Goal: Transaction & Acquisition: Purchase product/service

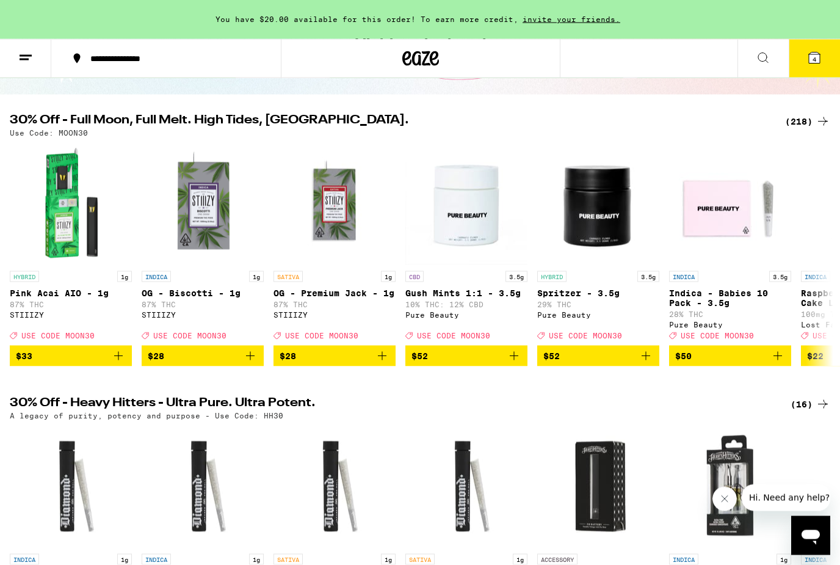
click at [815, 57] on span "4" at bounding box center [814, 59] width 4 height 7
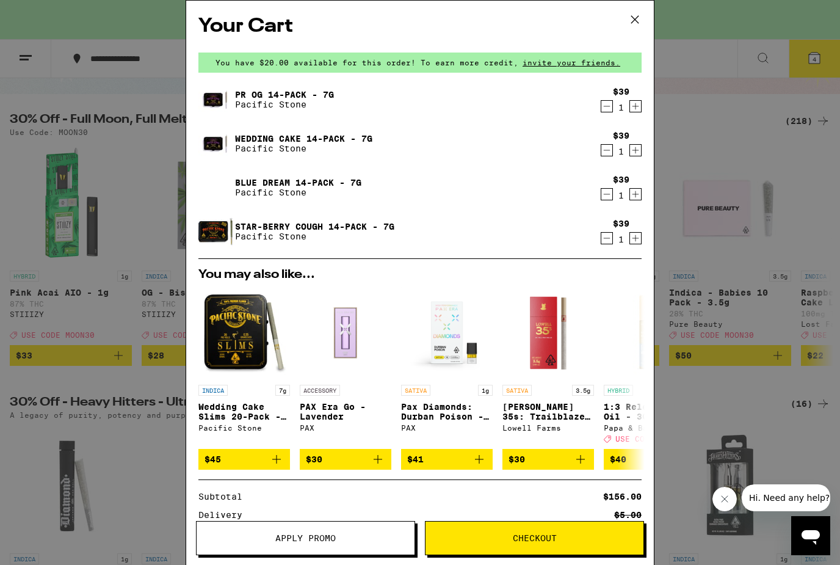
click at [601, 243] on button "Decrement" at bounding box center [607, 238] width 12 height 12
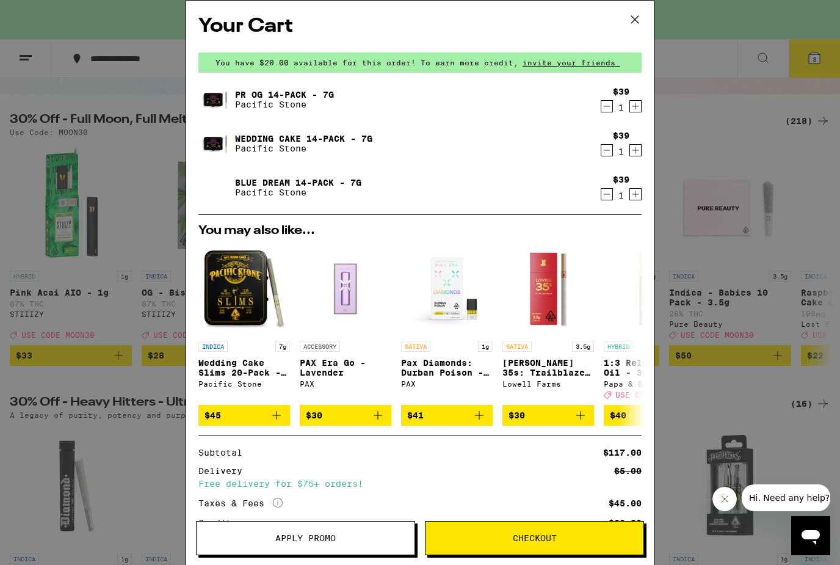
click at [596, 110] on div "$39 1" at bounding box center [619, 100] width 46 height 26
click at [607, 102] on icon "Decrement" at bounding box center [606, 106] width 11 height 15
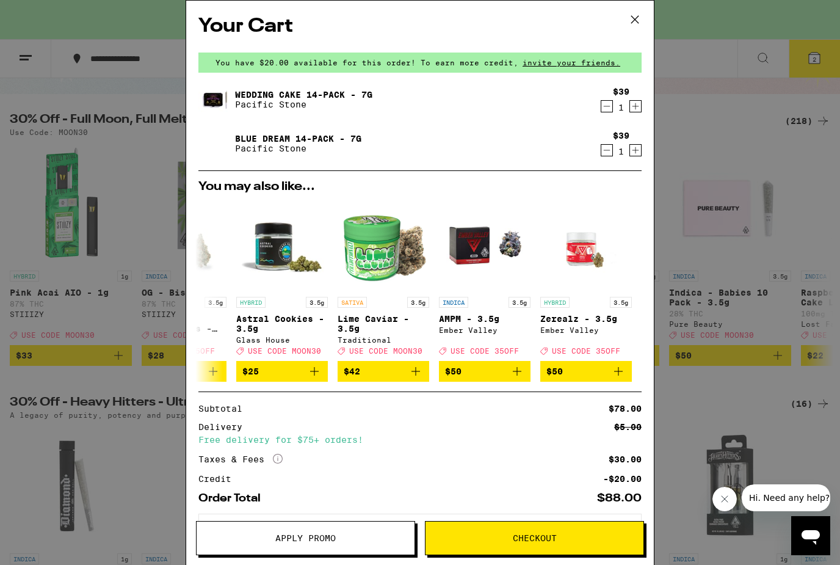
scroll to position [0, 570]
click at [628, 21] on icon at bounding box center [635, 19] width 18 height 18
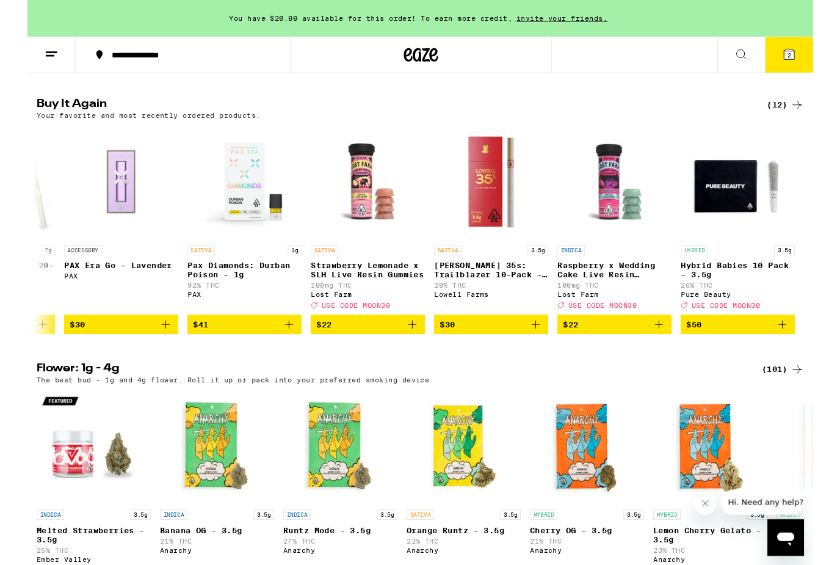
scroll to position [0, 762]
click at [816, 120] on icon at bounding box center [822, 112] width 15 height 15
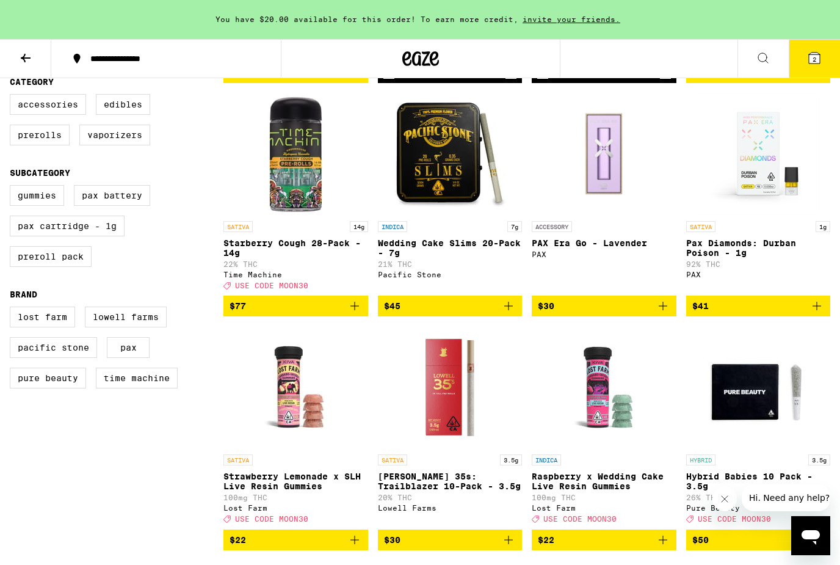
scroll to position [242, 0]
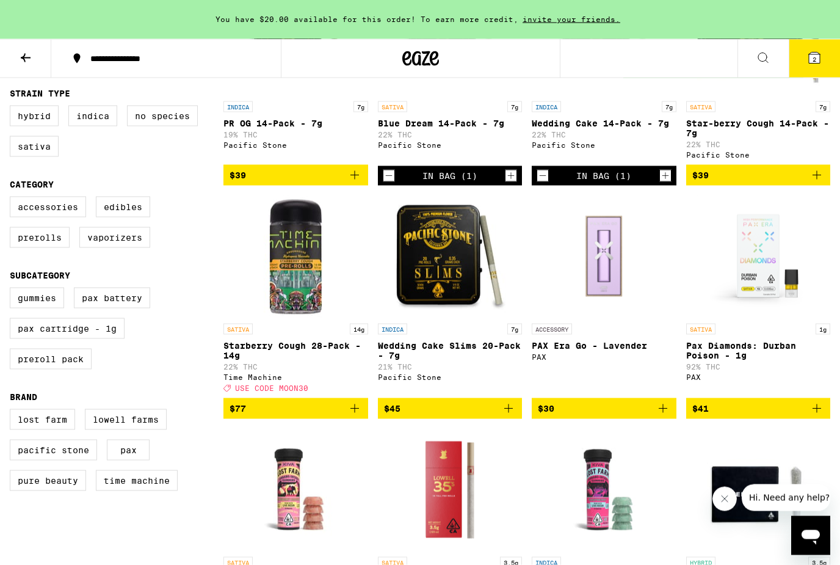
click at [291, 256] on img "Open page for Starberry Cough 28-Pack - 14g from Time Machine" at bounding box center [295, 256] width 122 height 122
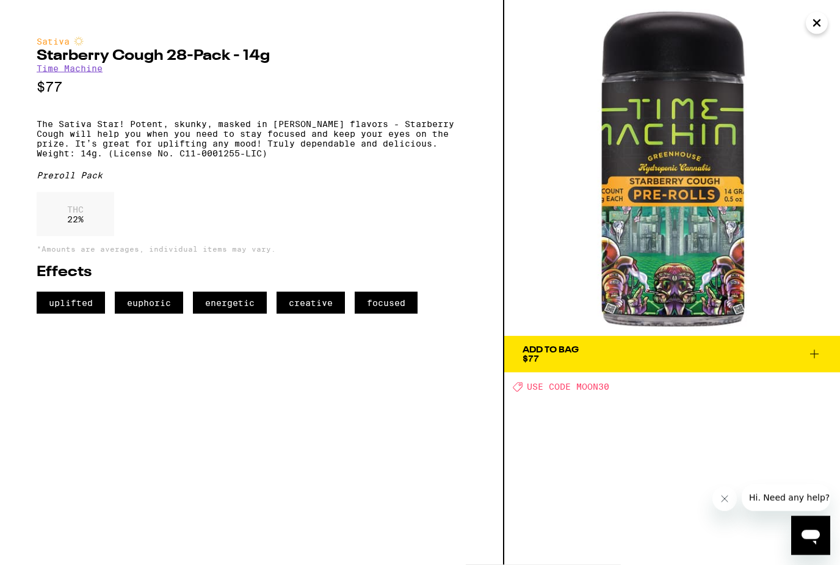
scroll to position [243, 0]
click at [60, 67] on link "Time Machine" at bounding box center [70, 68] width 66 height 10
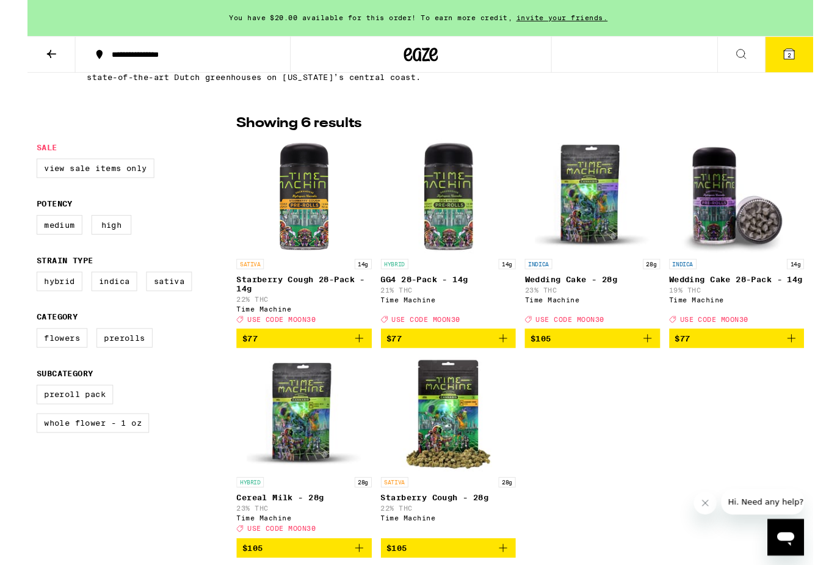
scroll to position [306, 0]
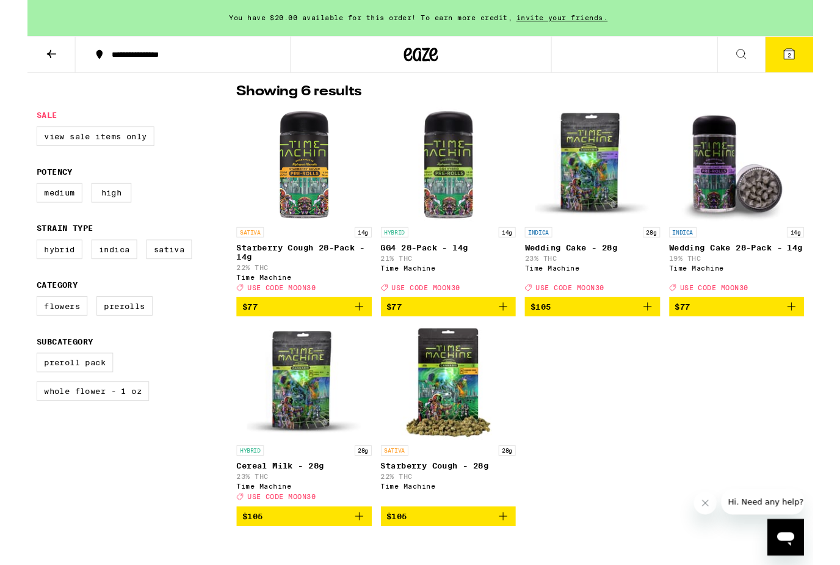
click at [813, 333] on icon "Add to bag" at bounding box center [816, 327] width 15 height 15
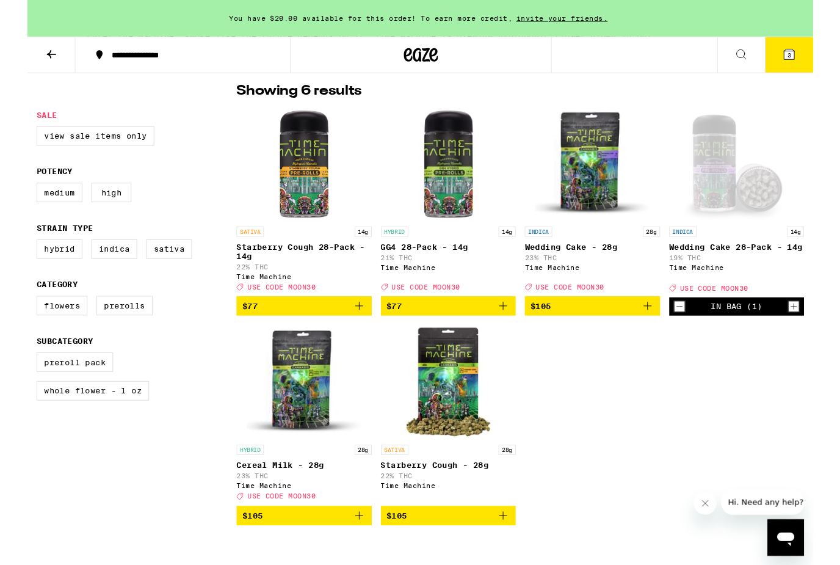
click at [347, 332] on icon "Add to bag" at bounding box center [354, 327] width 15 height 15
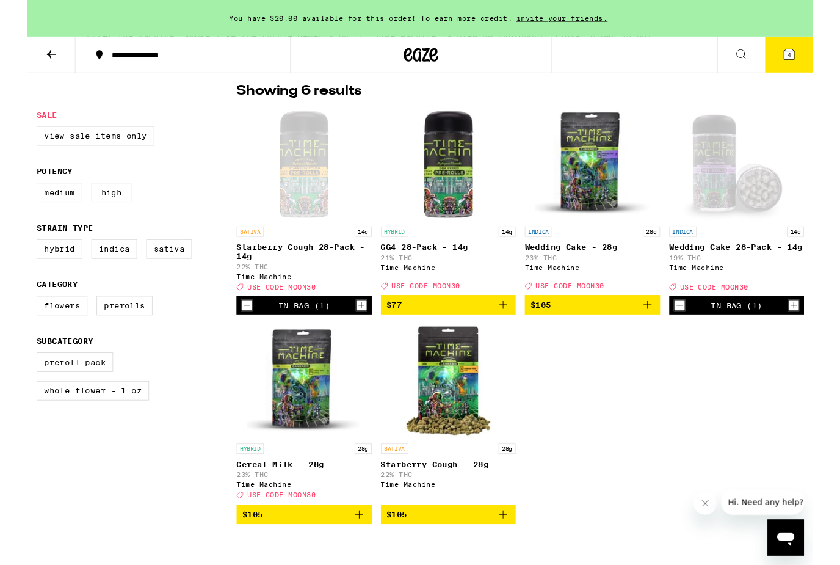
click at [813, 60] on span "4" at bounding box center [814, 59] width 4 height 7
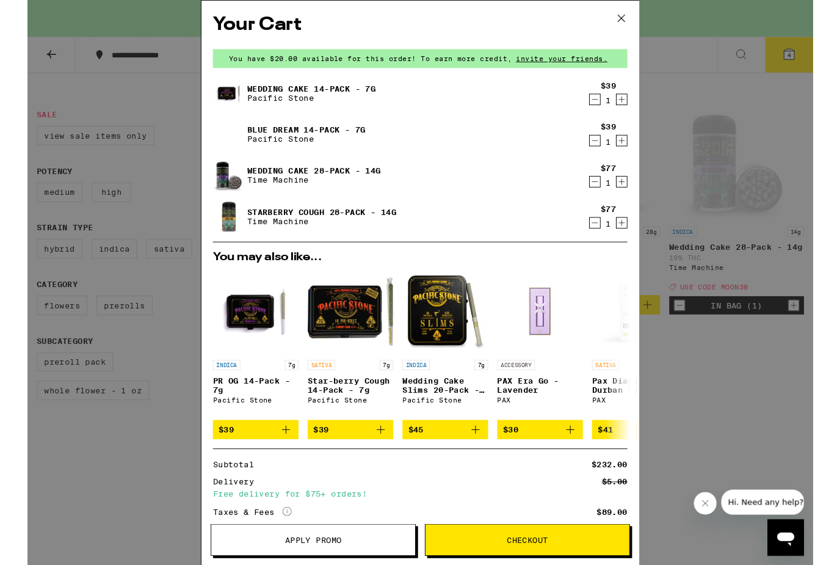
click at [601, 154] on button "Decrement" at bounding box center [607, 150] width 12 height 12
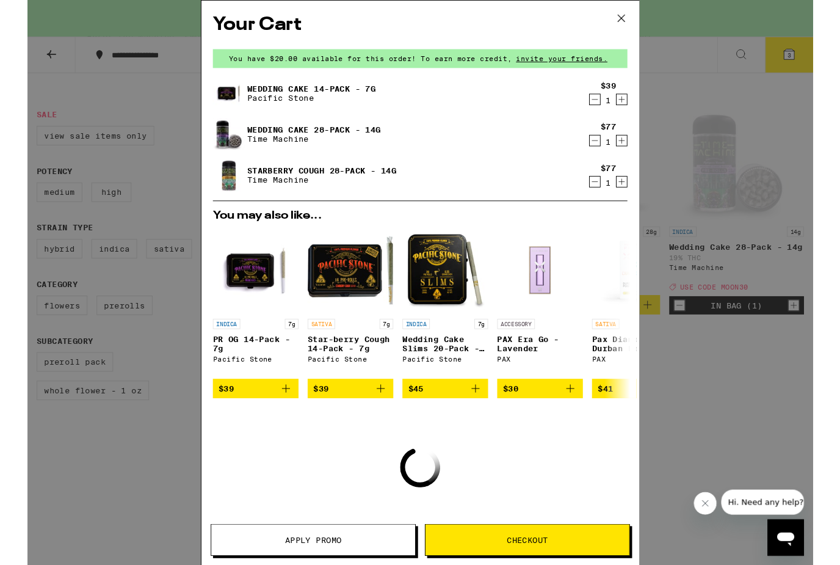
click at [607, 110] on icon "Decrement" at bounding box center [606, 106] width 11 height 15
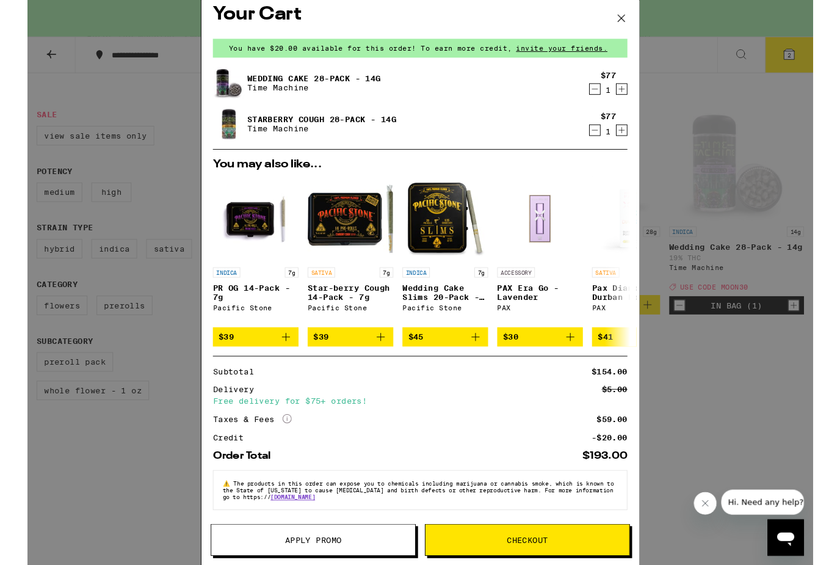
scroll to position [26, 0]
click at [636, 15] on icon at bounding box center [635, 19] width 18 height 18
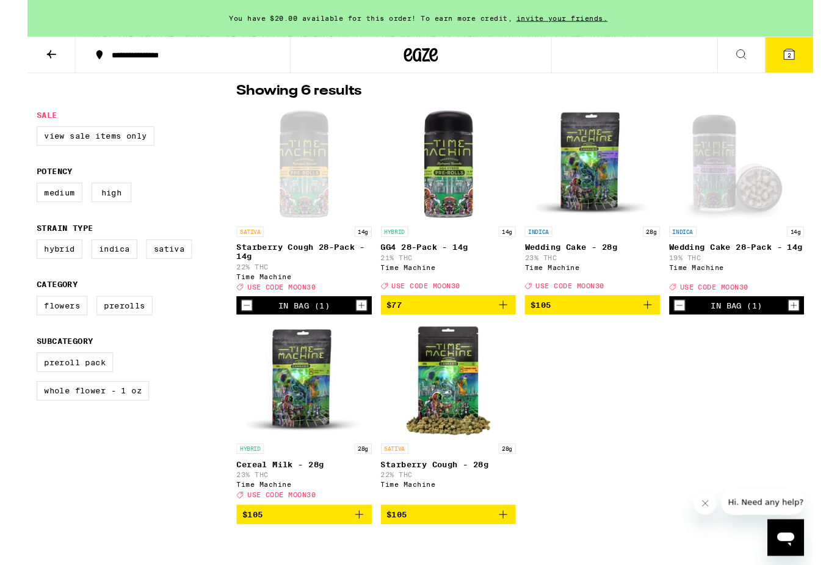
click at [16, 47] on button at bounding box center [25, 59] width 51 height 38
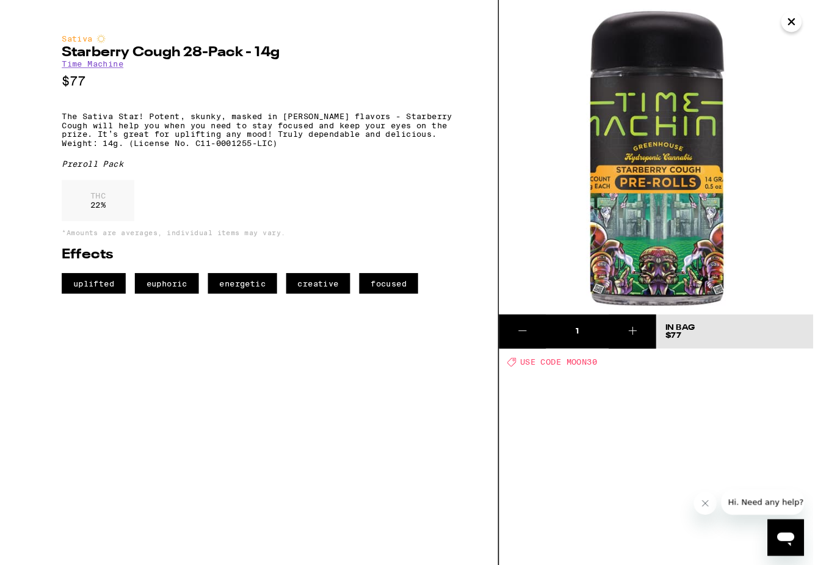
click at [768, 56] on img at bounding box center [672, 168] width 336 height 336
click at [800, 28] on img at bounding box center [672, 168] width 336 height 336
click at [811, 29] on icon "Close" at bounding box center [816, 23] width 15 height 18
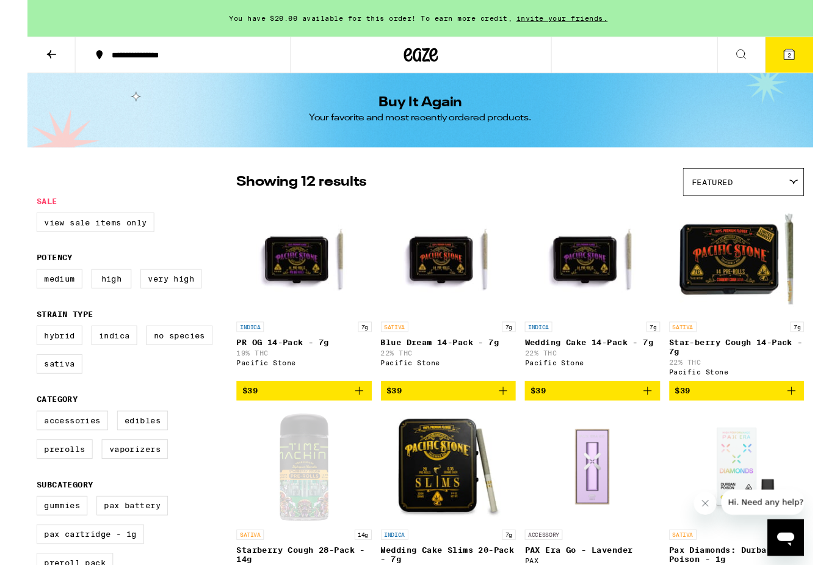
click at [752, 59] on button at bounding box center [762, 59] width 51 height 38
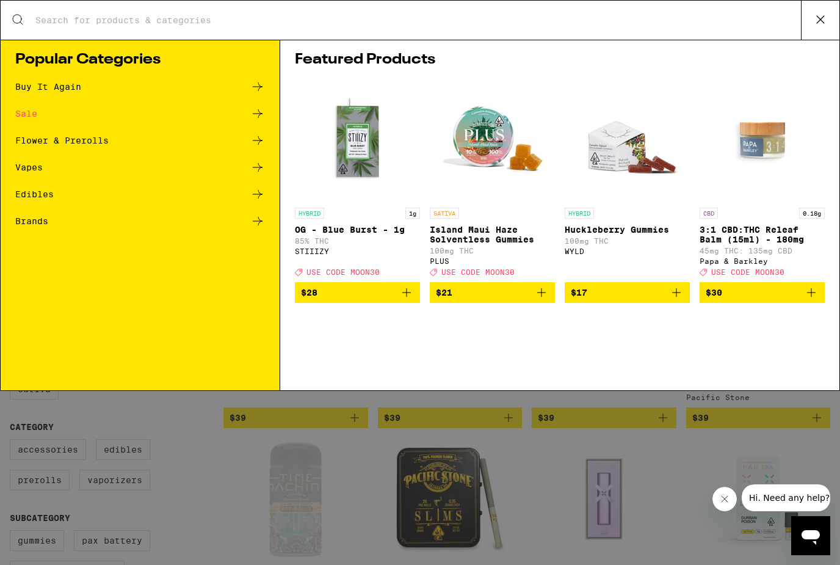
type input "V"
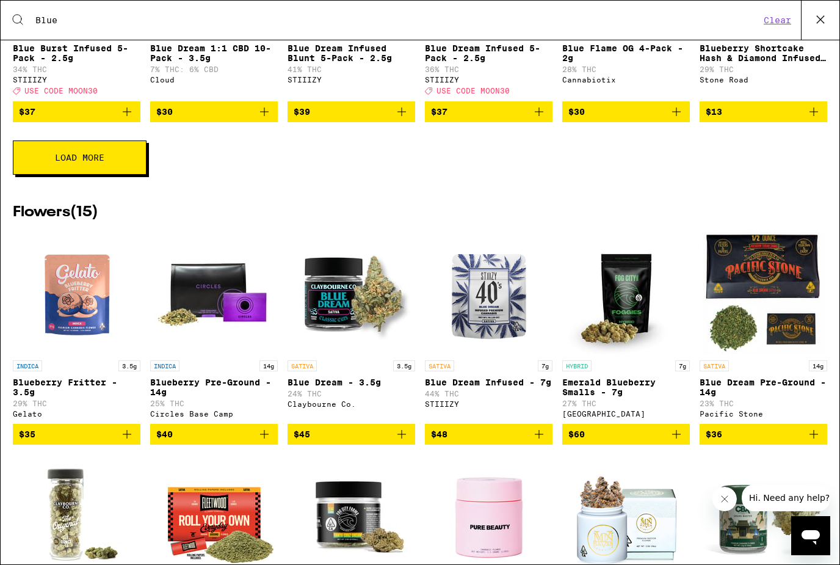
scroll to position [1729, 0]
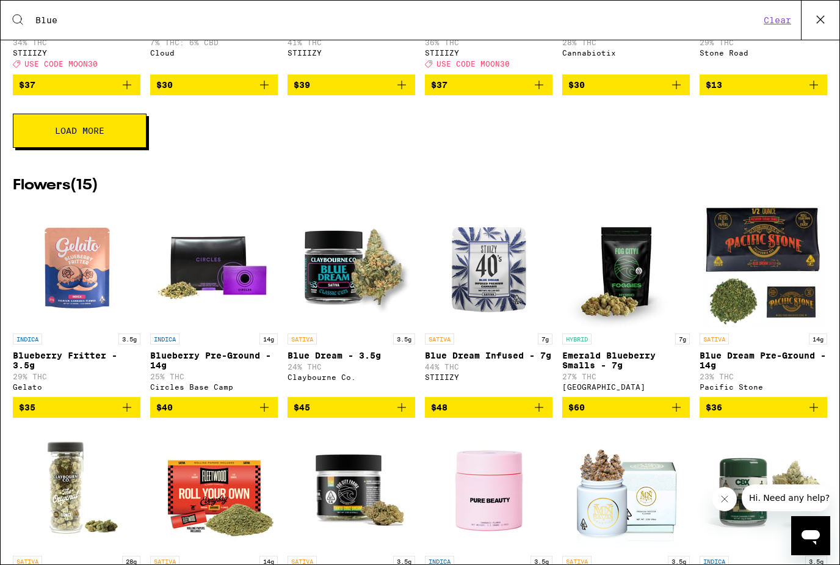
type input "Blue"
click at [137, 148] on button "Load More" at bounding box center [80, 131] width 134 height 34
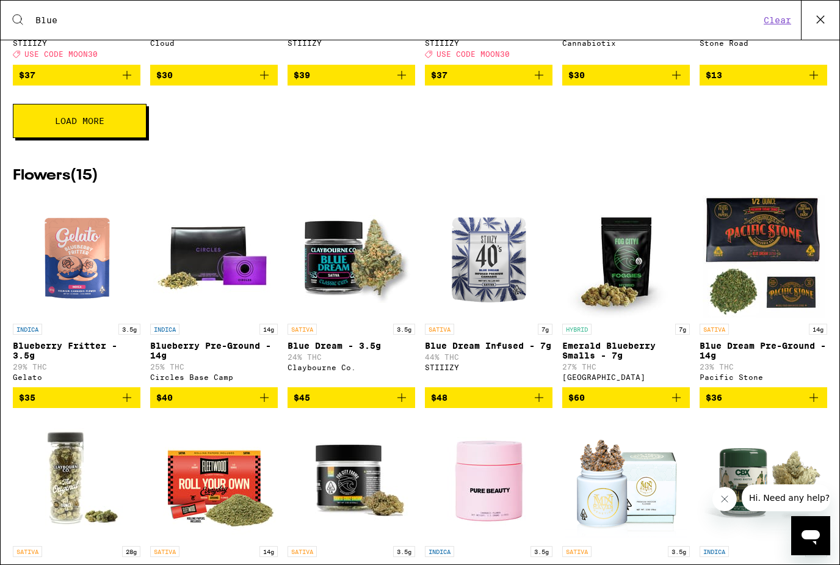
scroll to position [1739, 0]
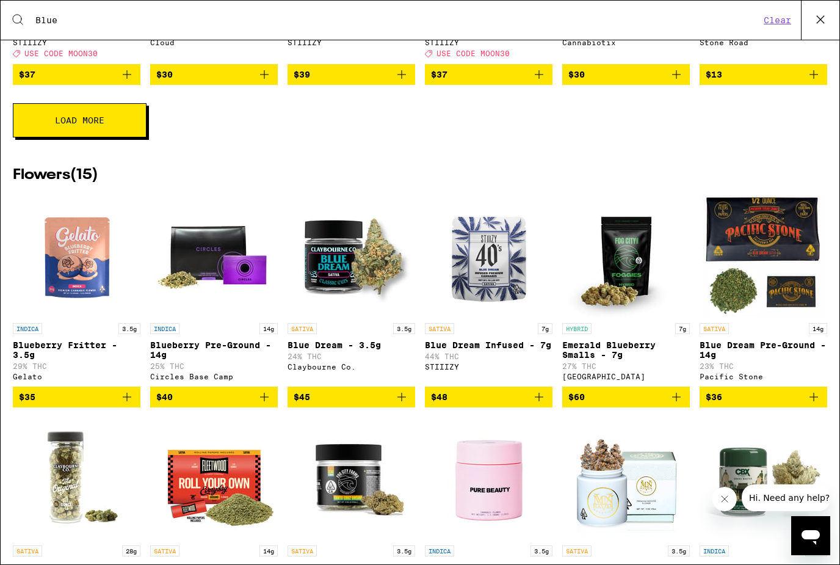
click at [133, 137] on button "Load More" at bounding box center [80, 120] width 134 height 34
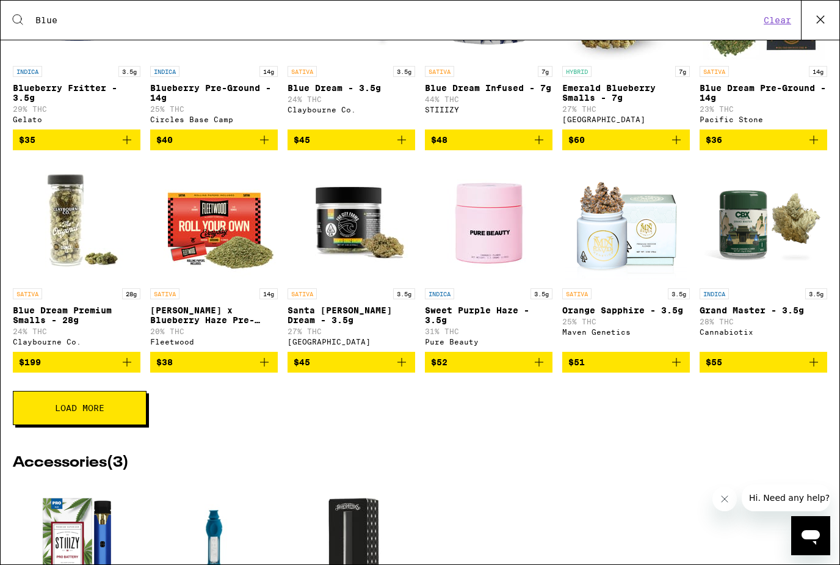
scroll to position [2175, 0]
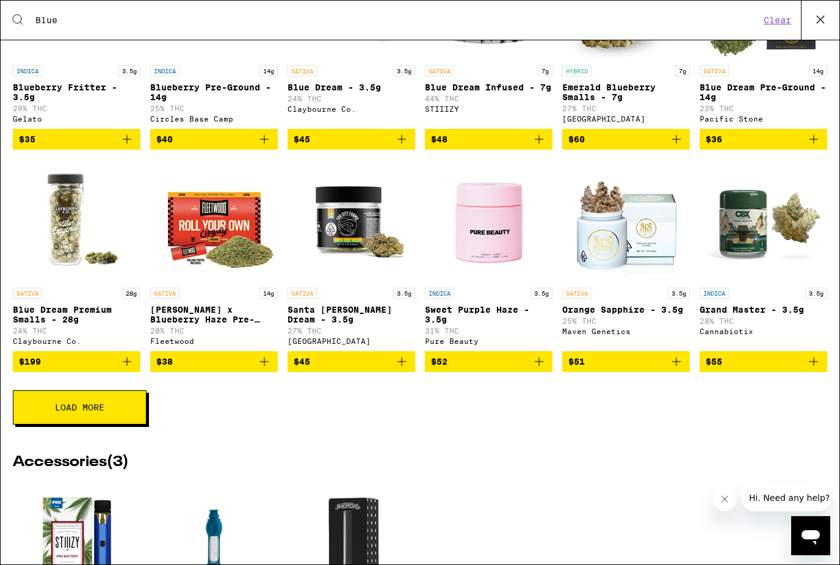
click at [121, 424] on button "Load More" at bounding box center [80, 407] width 134 height 34
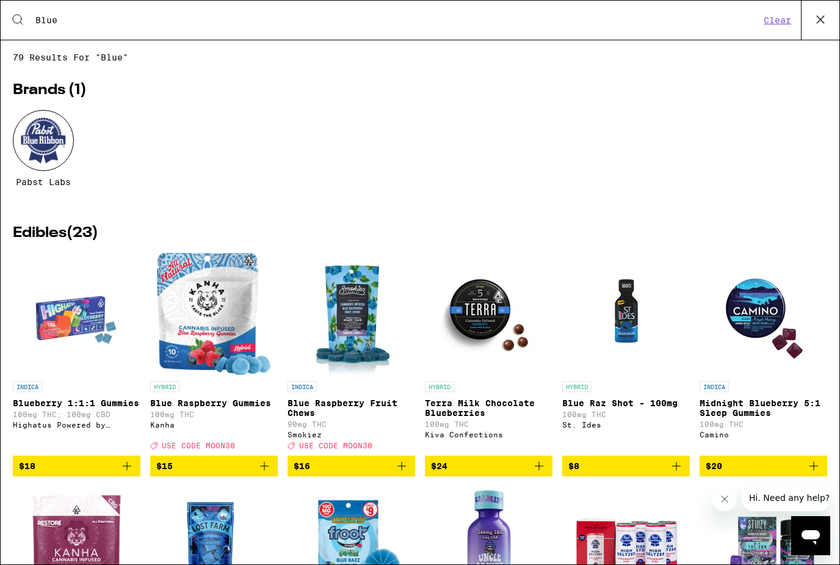
scroll to position [0, 0]
click at [828, 10] on icon at bounding box center [820, 19] width 18 height 18
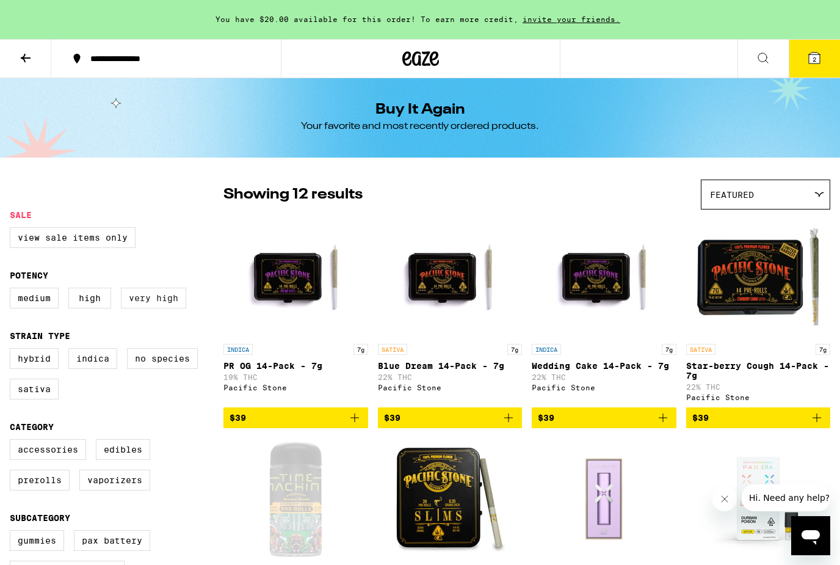
click at [173, 301] on label "Very High" at bounding box center [153, 297] width 65 height 21
click at [13, 290] on input "Very High" at bounding box center [12, 289] width 1 height 1
checkbox input "true"
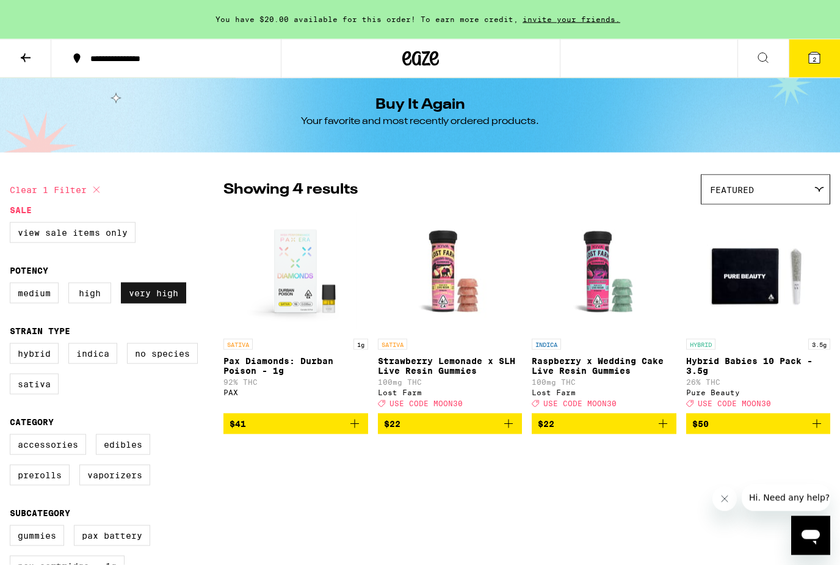
scroll to position [6, 0]
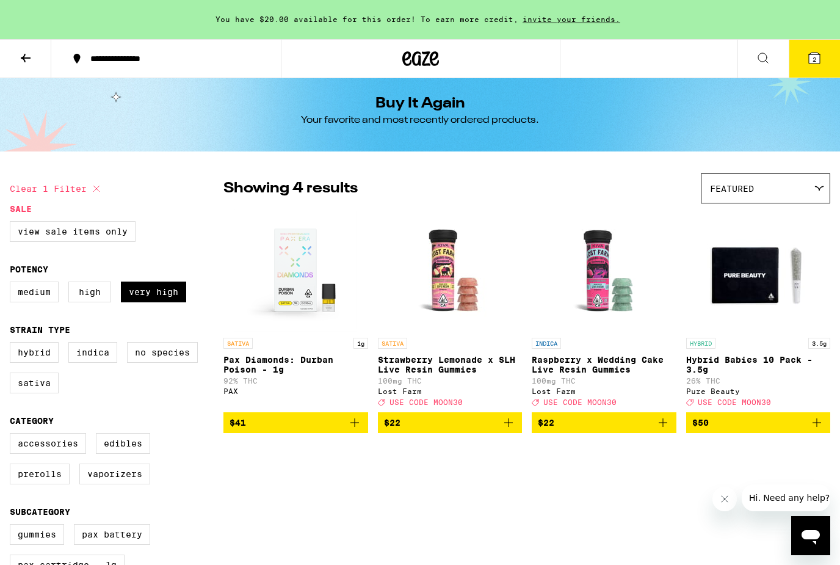
click at [502, 114] on div "Your favorite and most recently ordered products." at bounding box center [420, 120] width 238 height 13
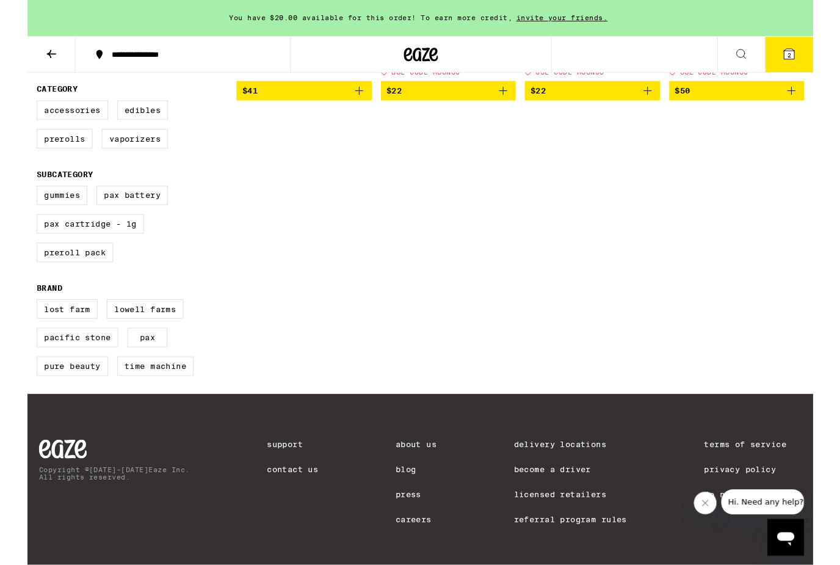
scroll to position [382, 0]
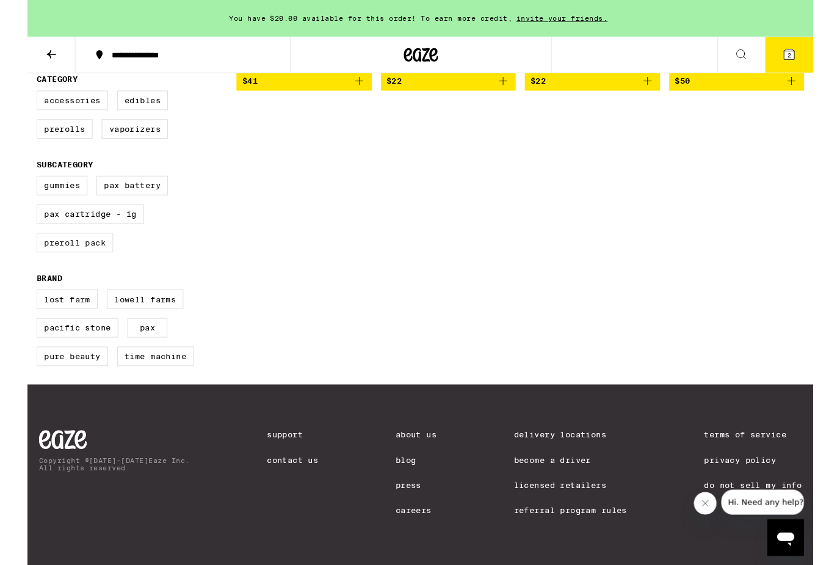
click at [84, 249] on label "Preroll Pack" at bounding box center [51, 259] width 82 height 21
click at [13, 190] on input "Preroll Pack" at bounding box center [12, 190] width 1 height 1
checkbox input "true"
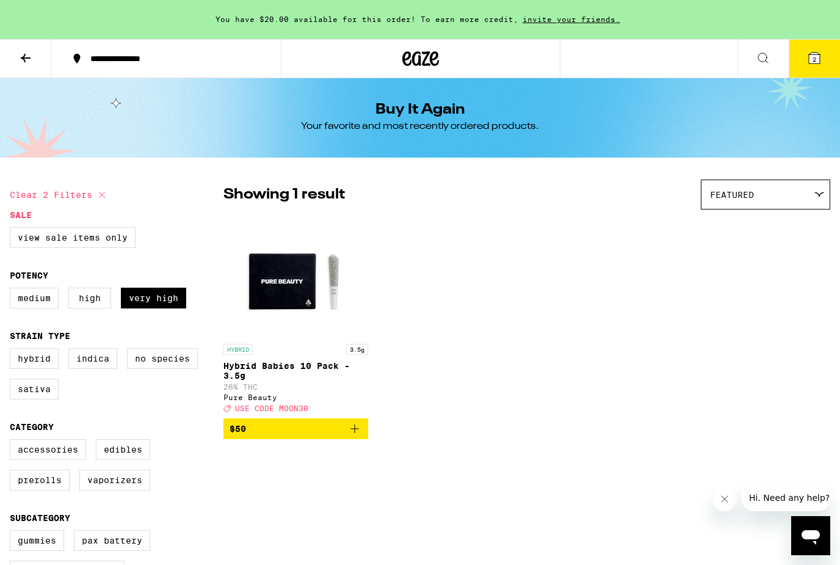
click at [771, 56] on button at bounding box center [762, 59] width 51 height 38
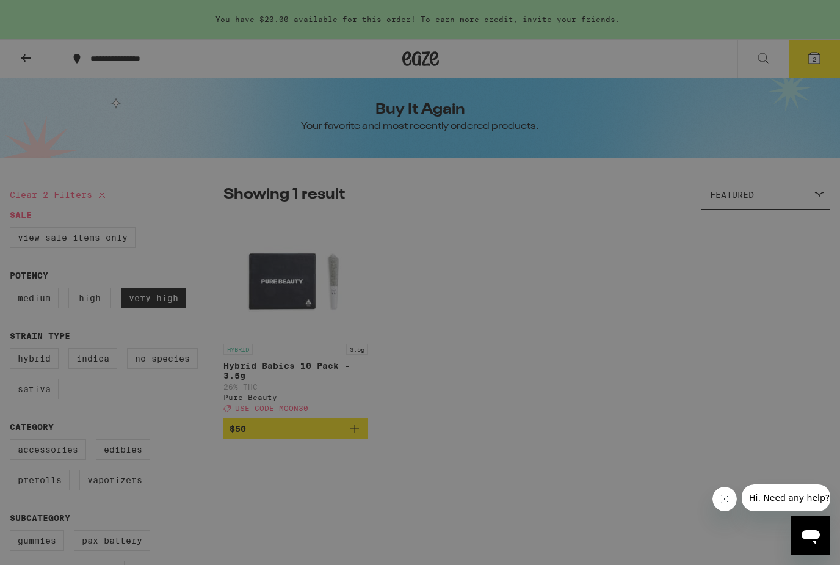
click at [825, 22] on icon at bounding box center [820, 19] width 18 height 18
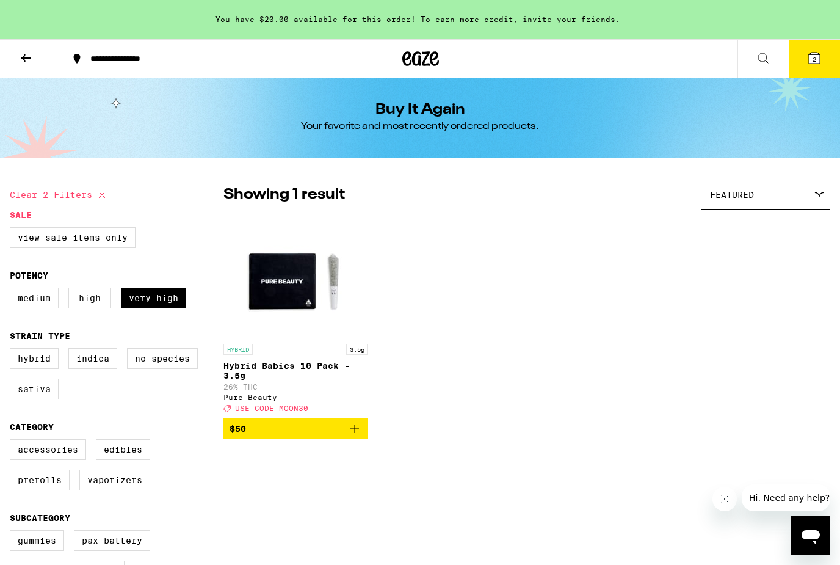
click at [24, 51] on icon at bounding box center [25, 58] width 15 height 15
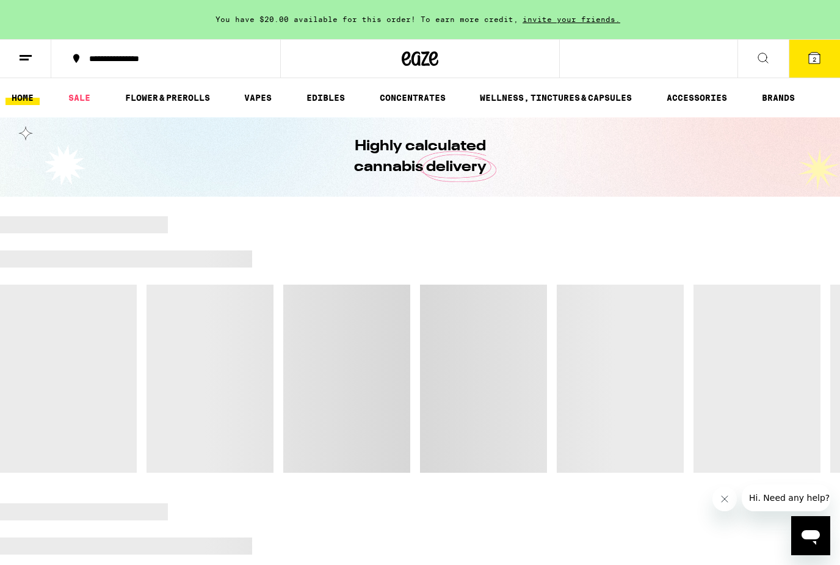
click at [19, 54] on icon at bounding box center [25, 58] width 15 height 15
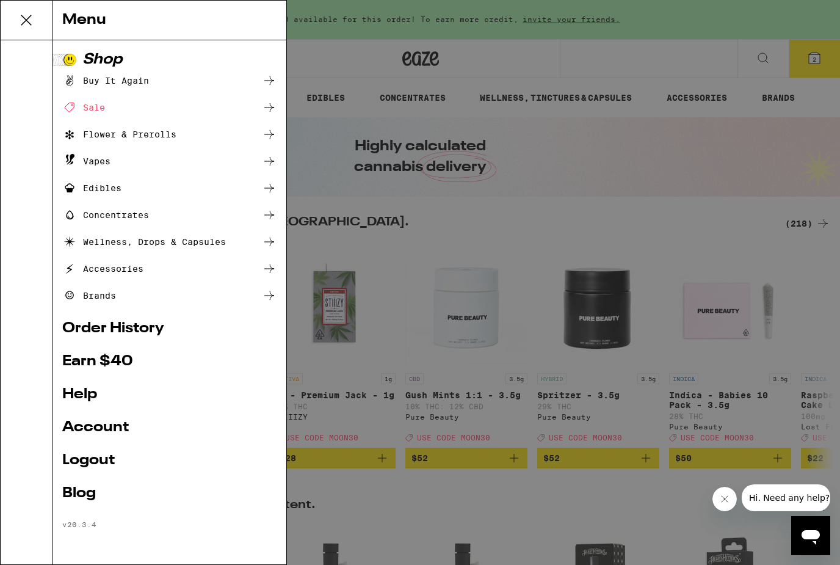
click at [273, 109] on icon at bounding box center [269, 107] width 15 height 15
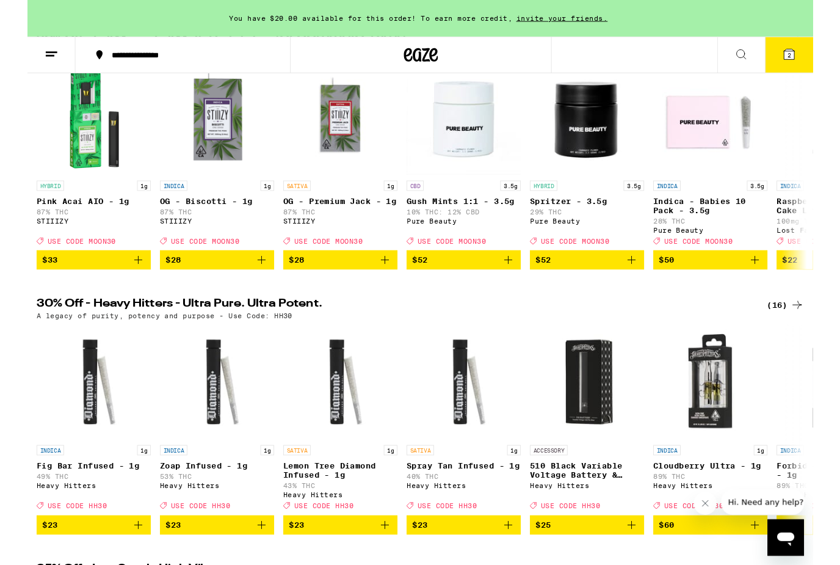
scroll to position [166, 0]
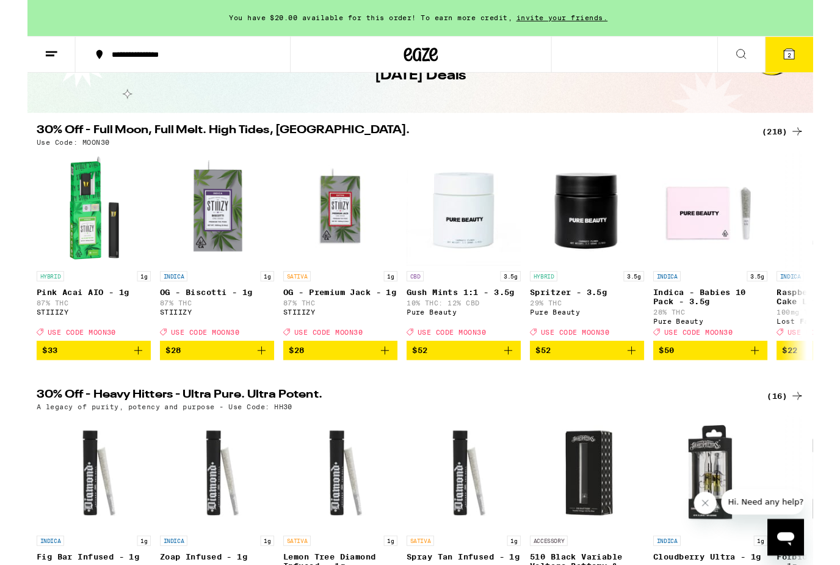
click at [817, 133] on icon at bounding box center [822, 140] width 15 height 15
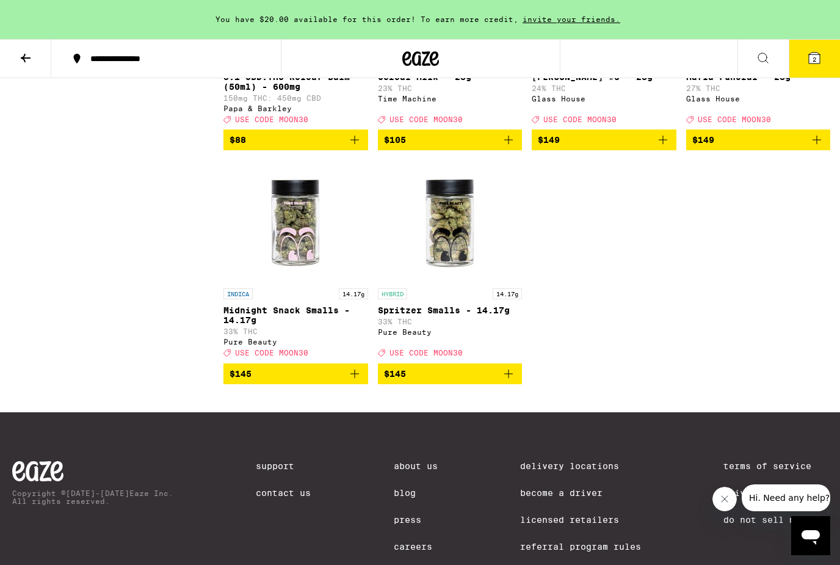
scroll to position [12546, 0]
